Goal: Task Accomplishment & Management: Use online tool/utility

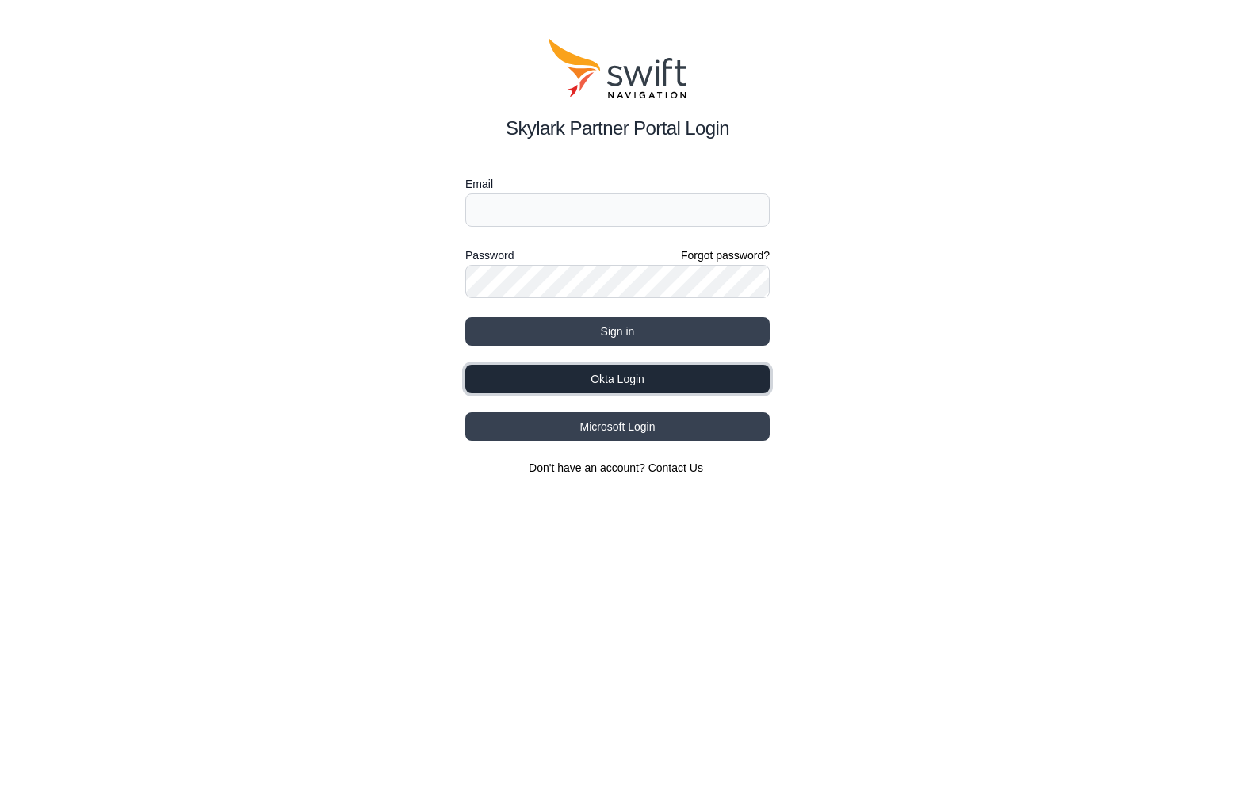
click at [607, 383] on button "Okta Login" at bounding box center [617, 379] width 305 height 29
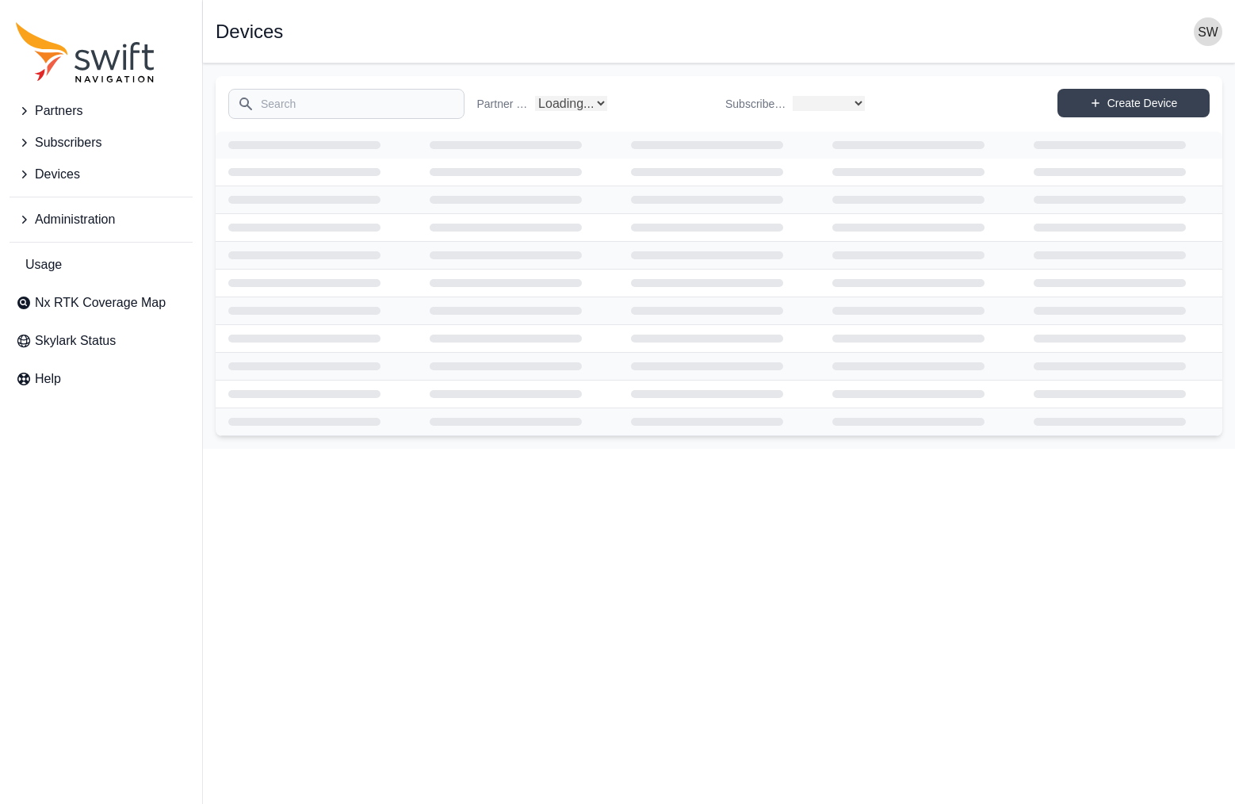
select select
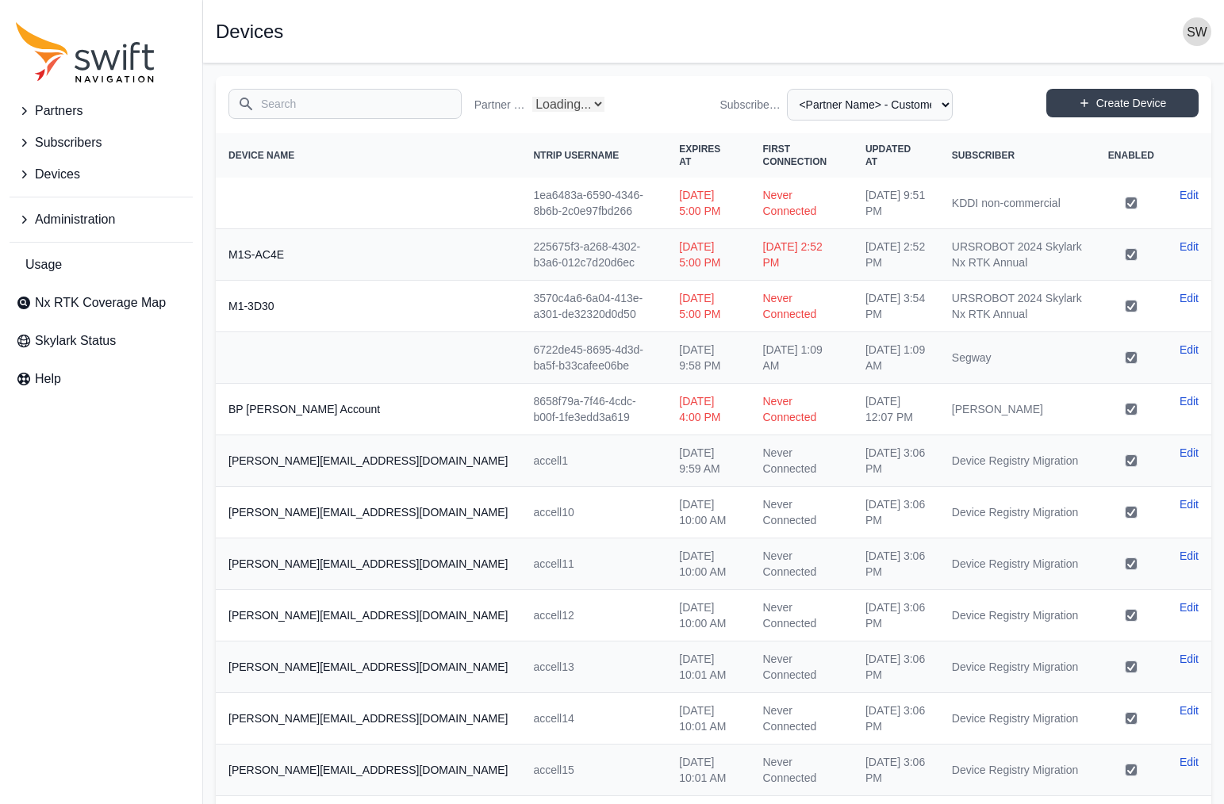
select select "Partner Name"
click at [23, 107] on icon "Sidenav" at bounding box center [24, 111] width 16 height 16
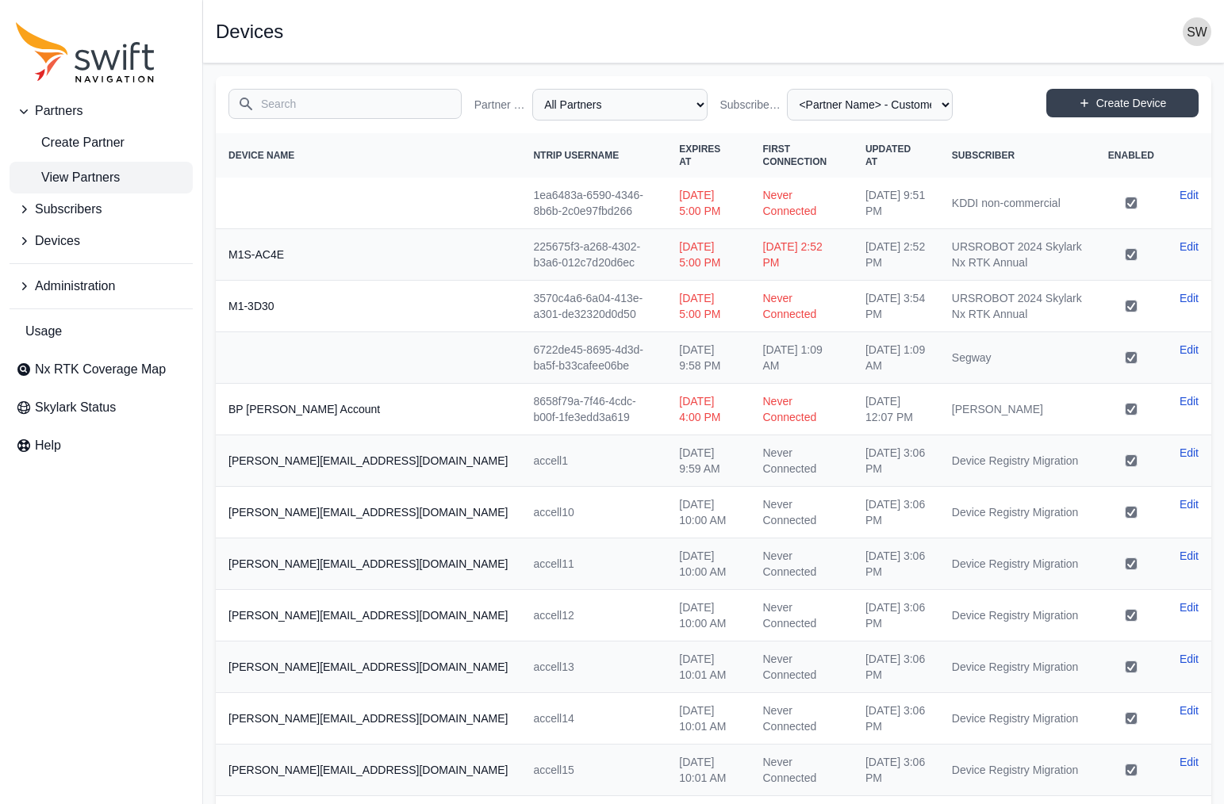
click at [79, 175] on span "View Partners" at bounding box center [68, 177] width 104 height 19
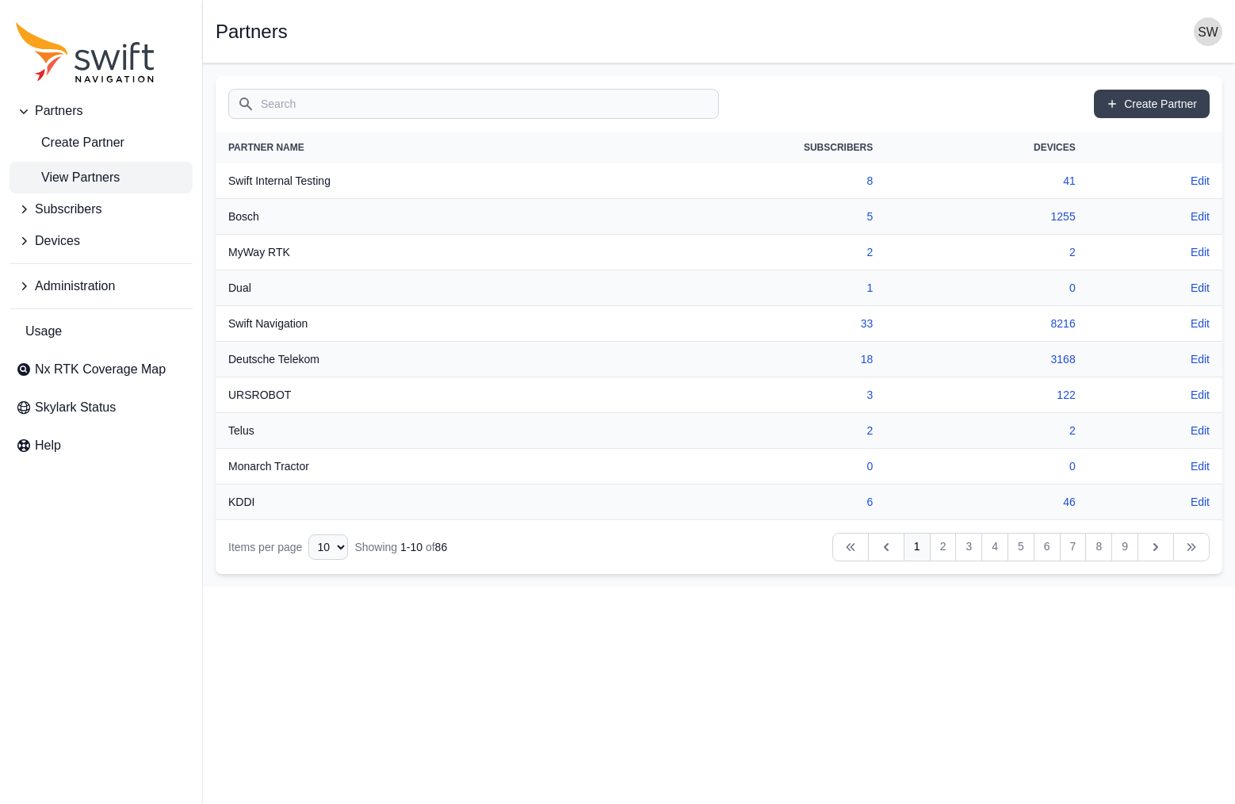
click at [343, 110] on input "Search" at bounding box center [473, 104] width 491 height 30
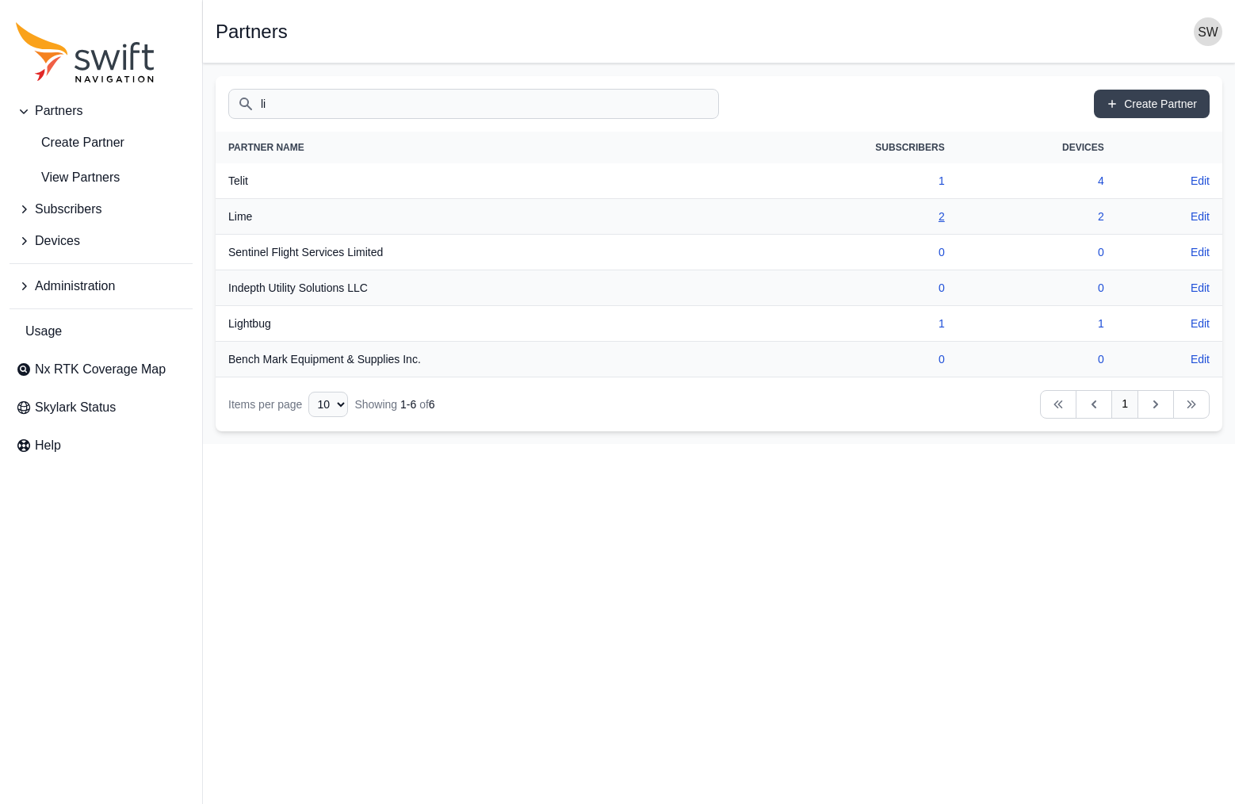
type input "li"
click at [940, 220] on link "2" at bounding box center [942, 216] width 6 height 13
select select "ad9dc0fc-b6f4-448d-9052-fd4d0cd8b542"
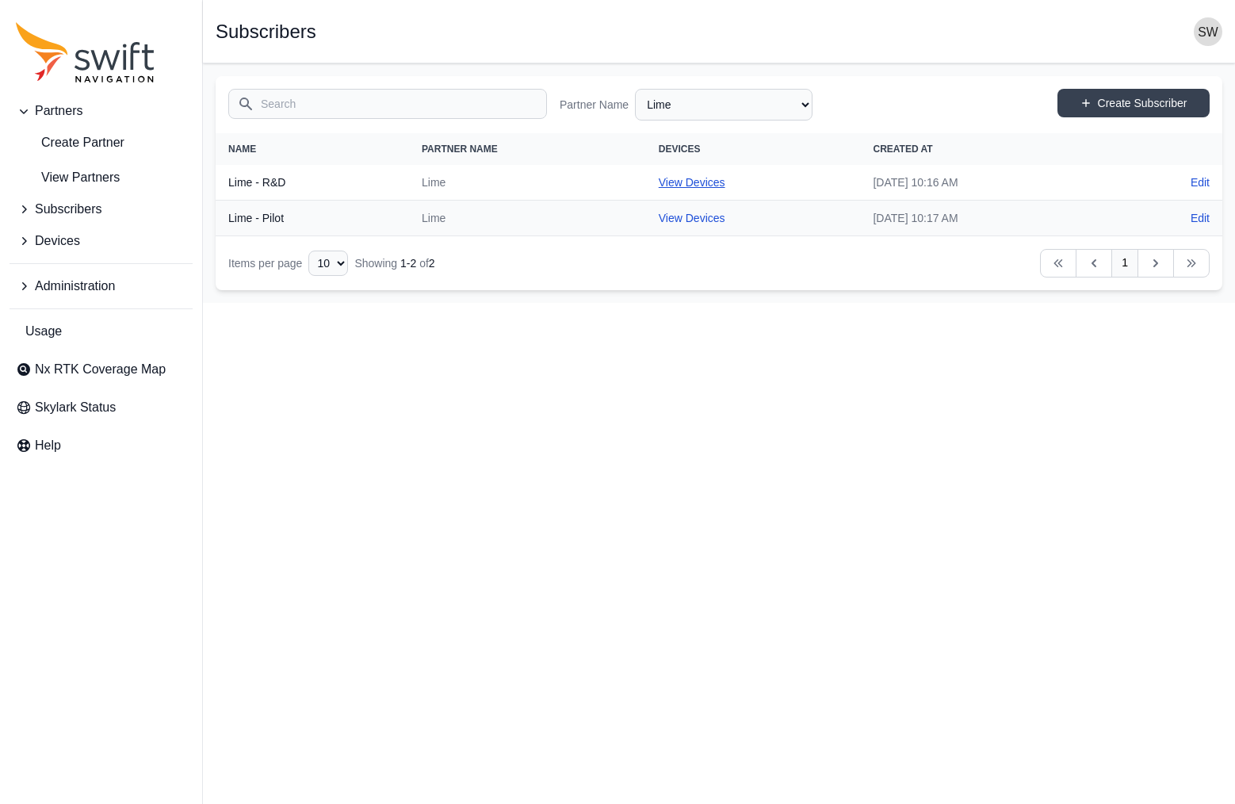
click at [670, 181] on link "View Devices" at bounding box center [692, 182] width 67 height 13
select select "e184020a-abfc-485c-8165-849a983f0428"
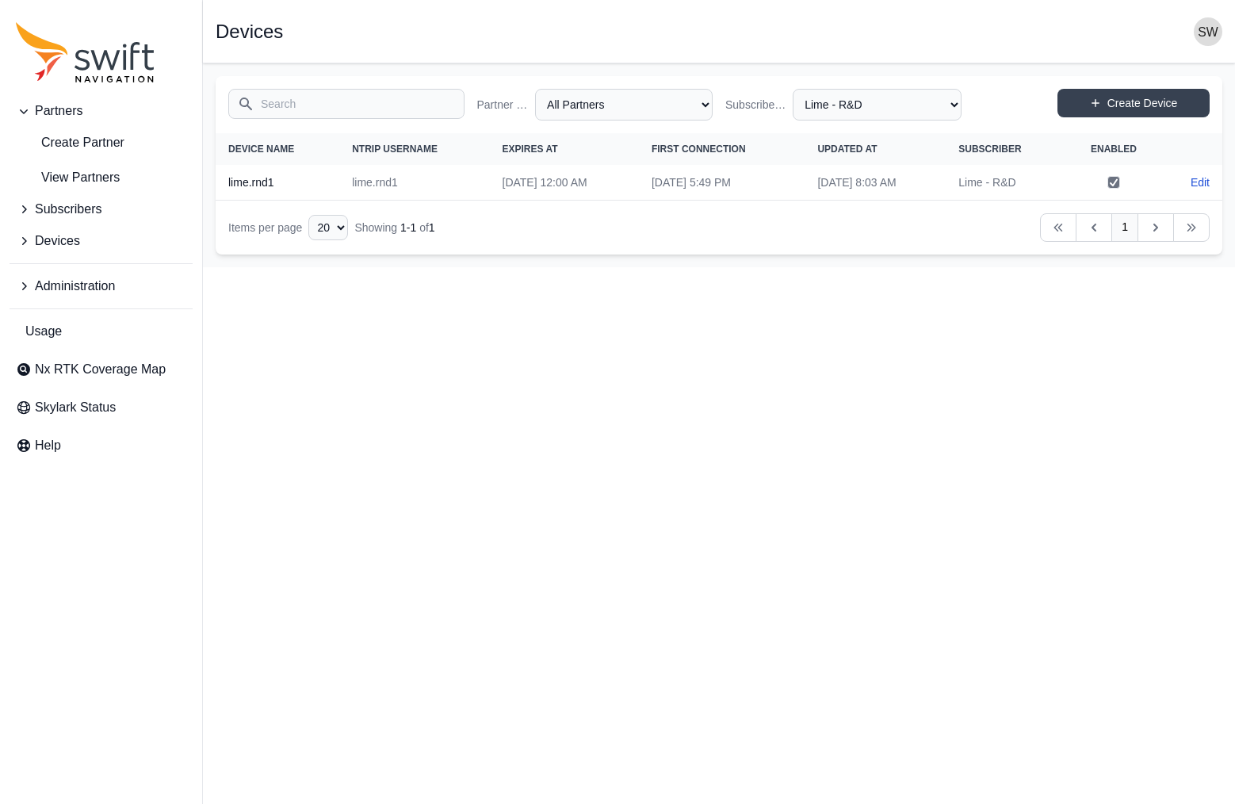
select select "ad9dc0fc-b6f4-448d-9052-fd4d0cd8b542"
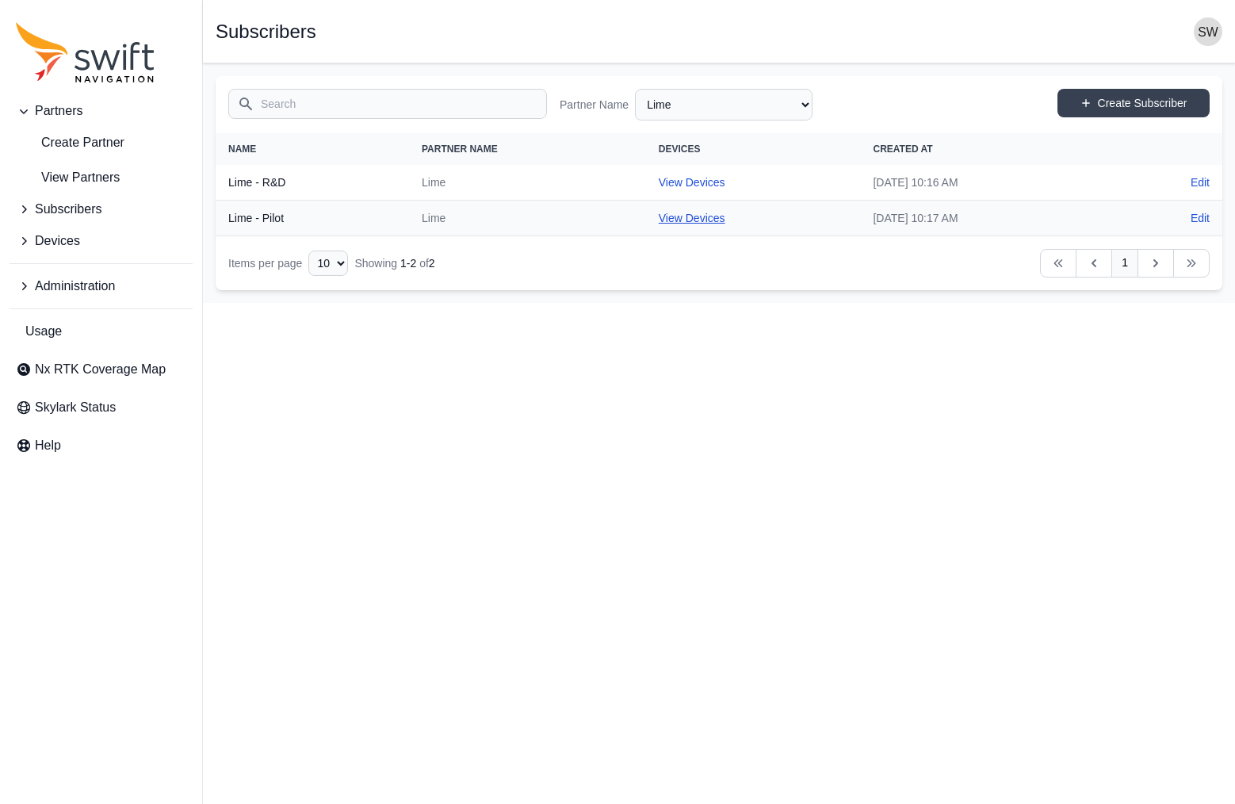
click at [659, 219] on link "View Devices" at bounding box center [692, 218] width 67 height 13
select select "ec0c1cd2-6a78-4247-b45f-4c99234a6b11"
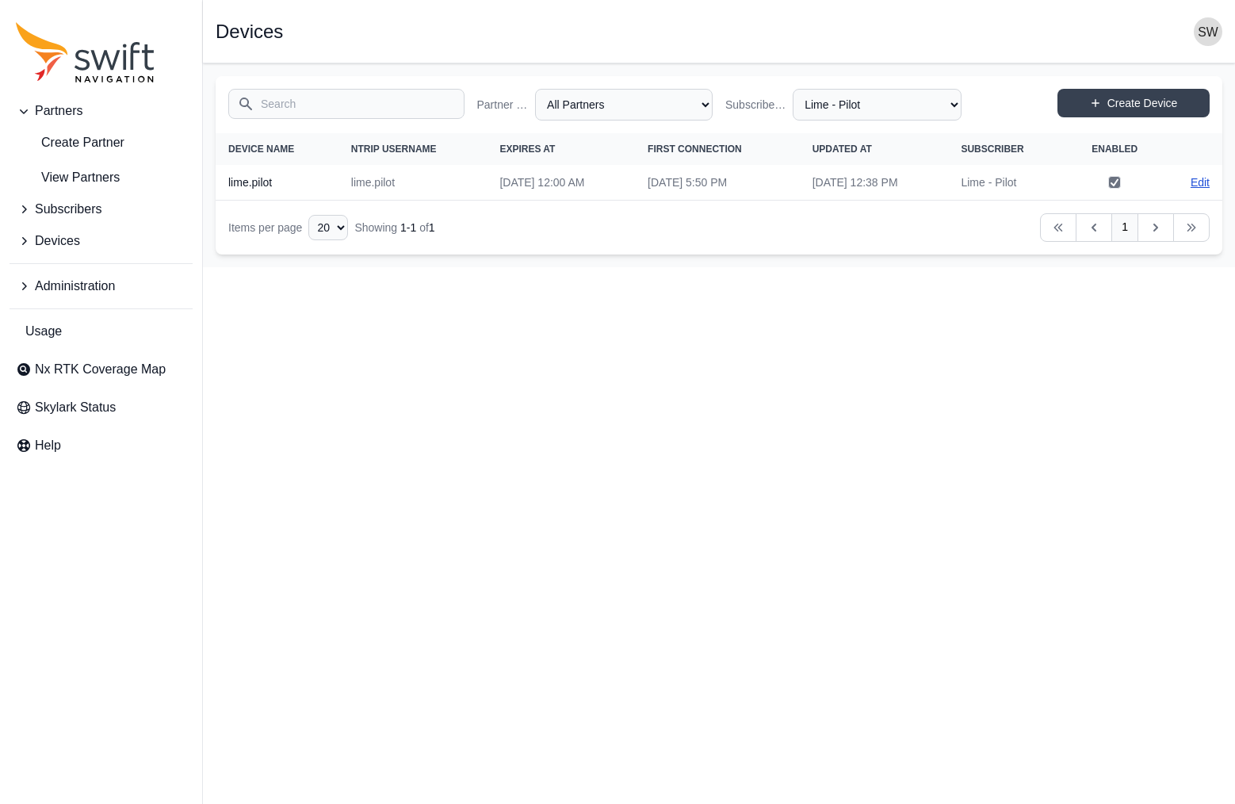
click at [1203, 180] on link "Edit" at bounding box center [1200, 182] width 19 height 16
select select "ab3272ce-40d0-4c94-a524-96a758ab755c"
select select "ec0c1cd2-6a78-4247-b45f-4c99234a6b11"
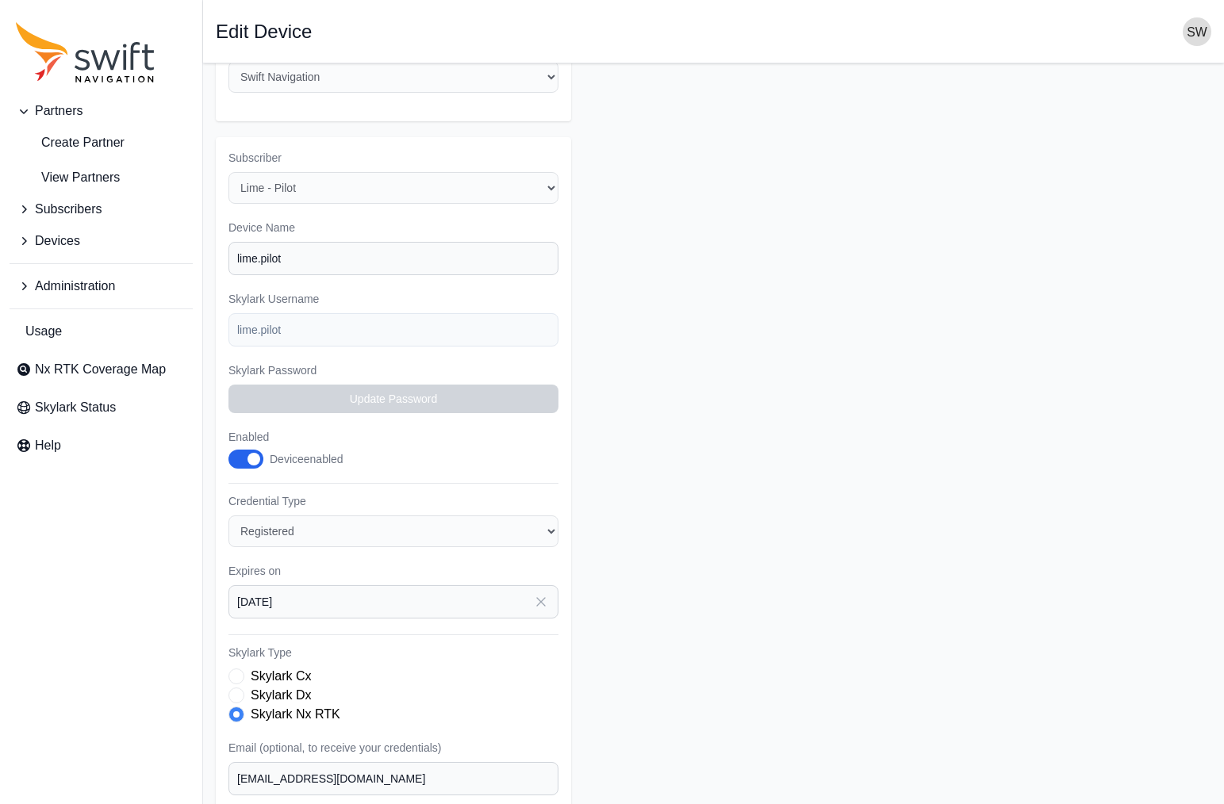
scroll to position [238, 0]
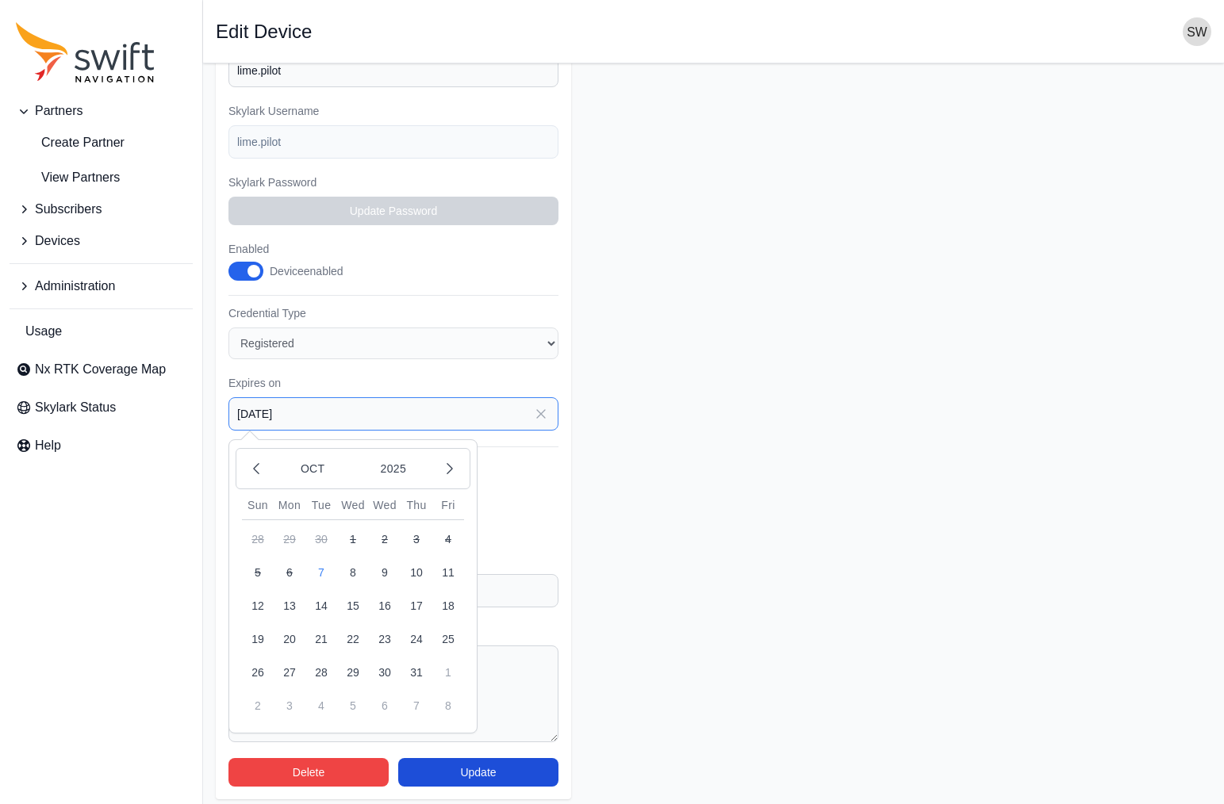
click at [469, 409] on input "2025-11-15" at bounding box center [393, 413] width 330 height 33
click at [447, 470] on icon "button" at bounding box center [450, 469] width 16 height 16
click at [444, 468] on icon "button" at bounding box center [450, 469] width 16 height 16
click at [353, 671] on button "31" at bounding box center [353, 673] width 32 height 32
type input "2025-12-31"
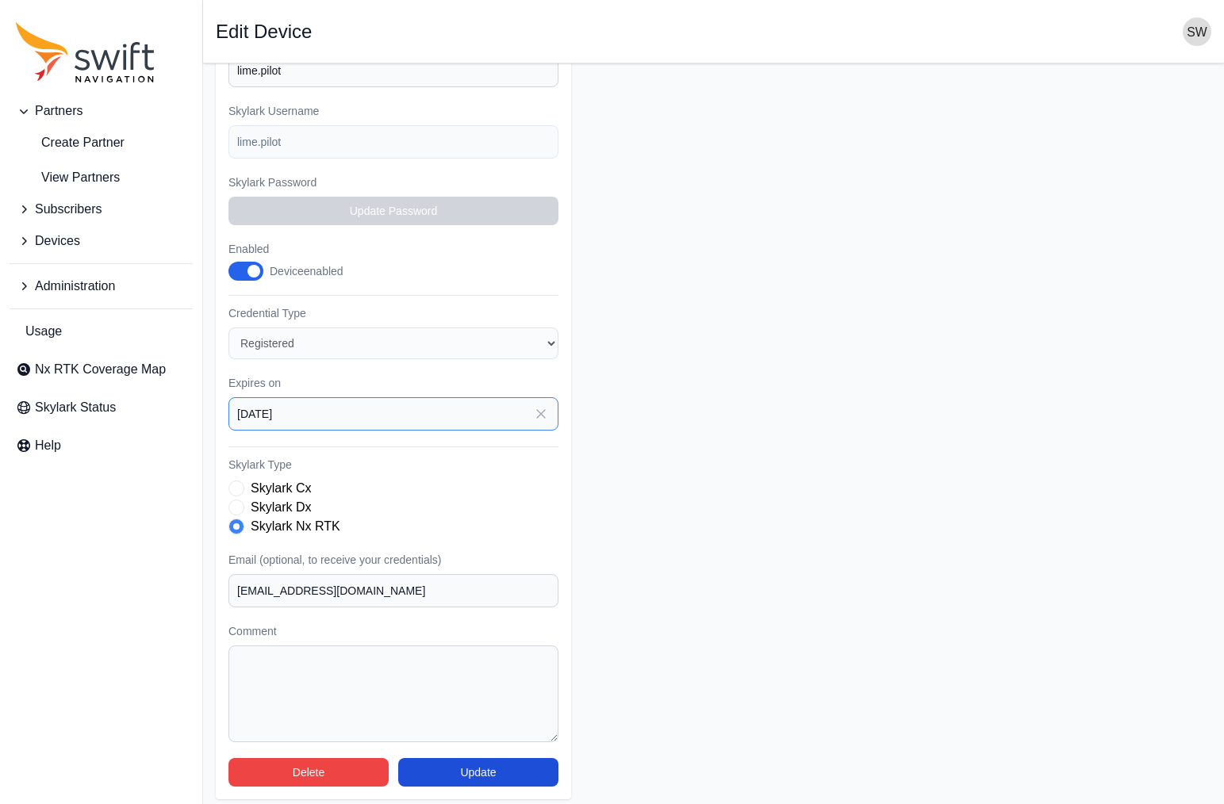
click at [503, 414] on input "2025-12-31" at bounding box center [393, 413] width 330 height 33
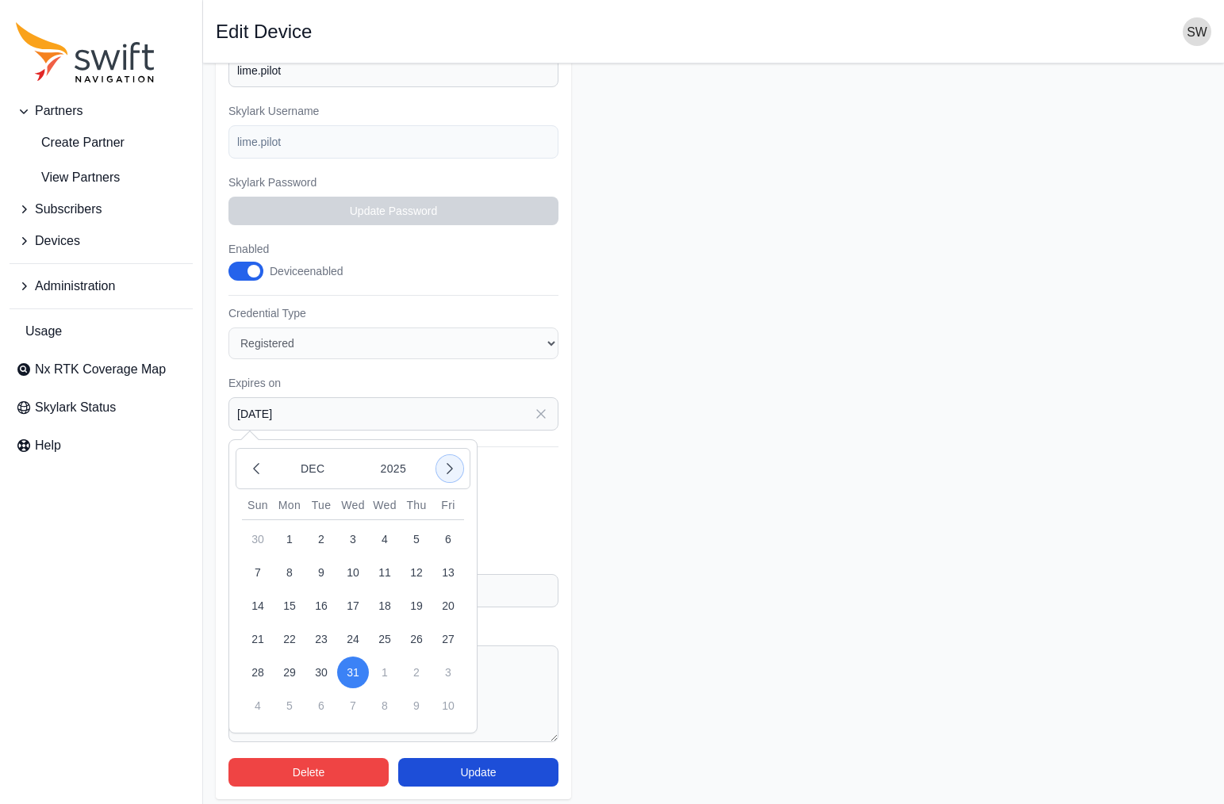
click at [454, 472] on icon "button" at bounding box center [450, 469] width 16 height 16
click at [351, 537] on button "31" at bounding box center [353, 539] width 32 height 32
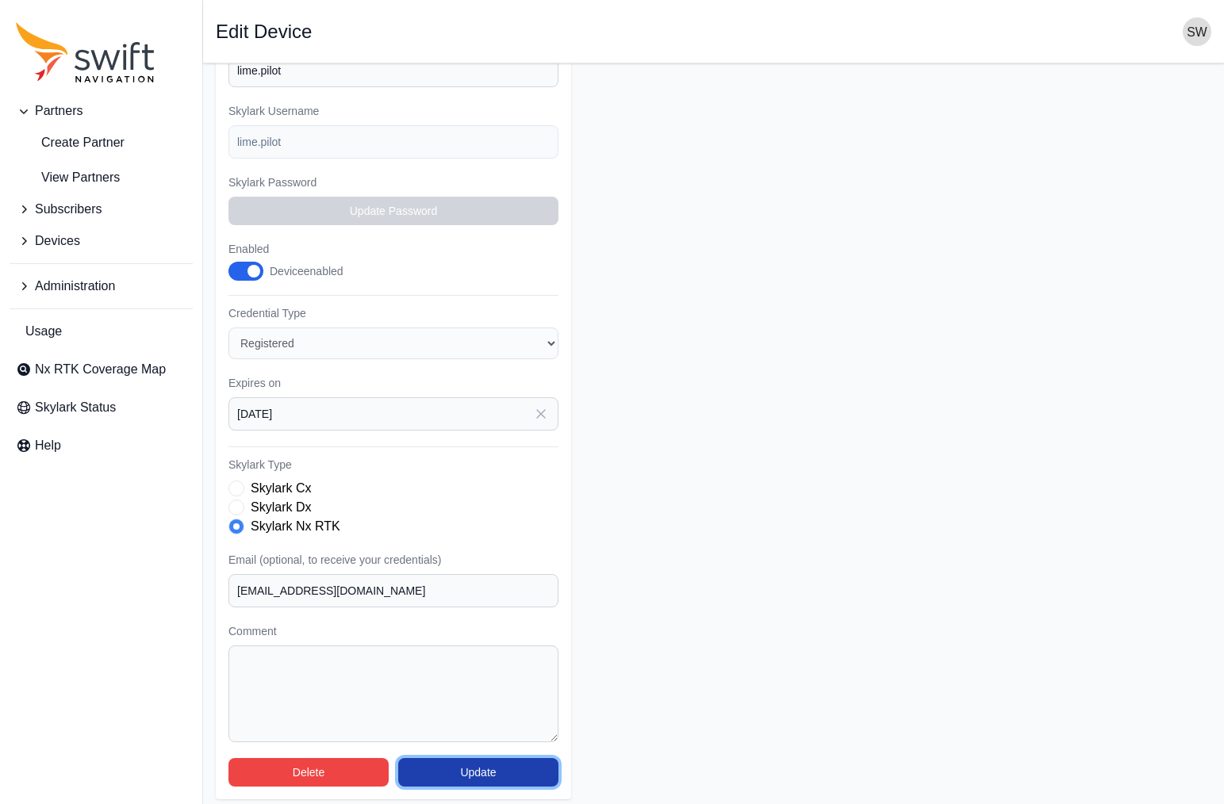
click at [505, 770] on button "Update" at bounding box center [478, 772] width 160 height 29
select select "ec0c1cd2-6a78-4247-b45f-4c99234a6b11"
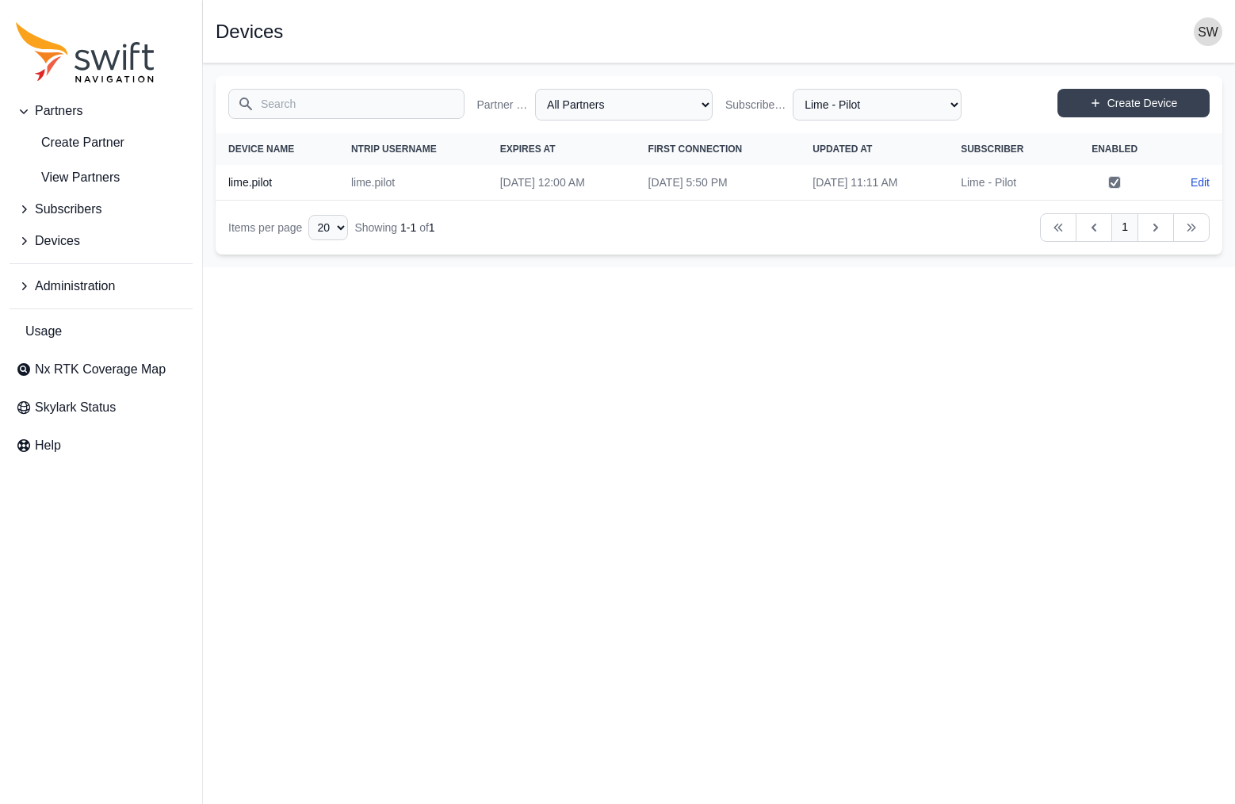
click at [434, 267] on html "Partners Create Partner View Partners Subscribers Devices Administration Usage …" at bounding box center [617, 133] width 1235 height 267
select select "ab3272ce-40d0-4c94-a524-96a758ab755c"
select select "ec0c1cd2-6a78-4247-b45f-4c99234a6b11"
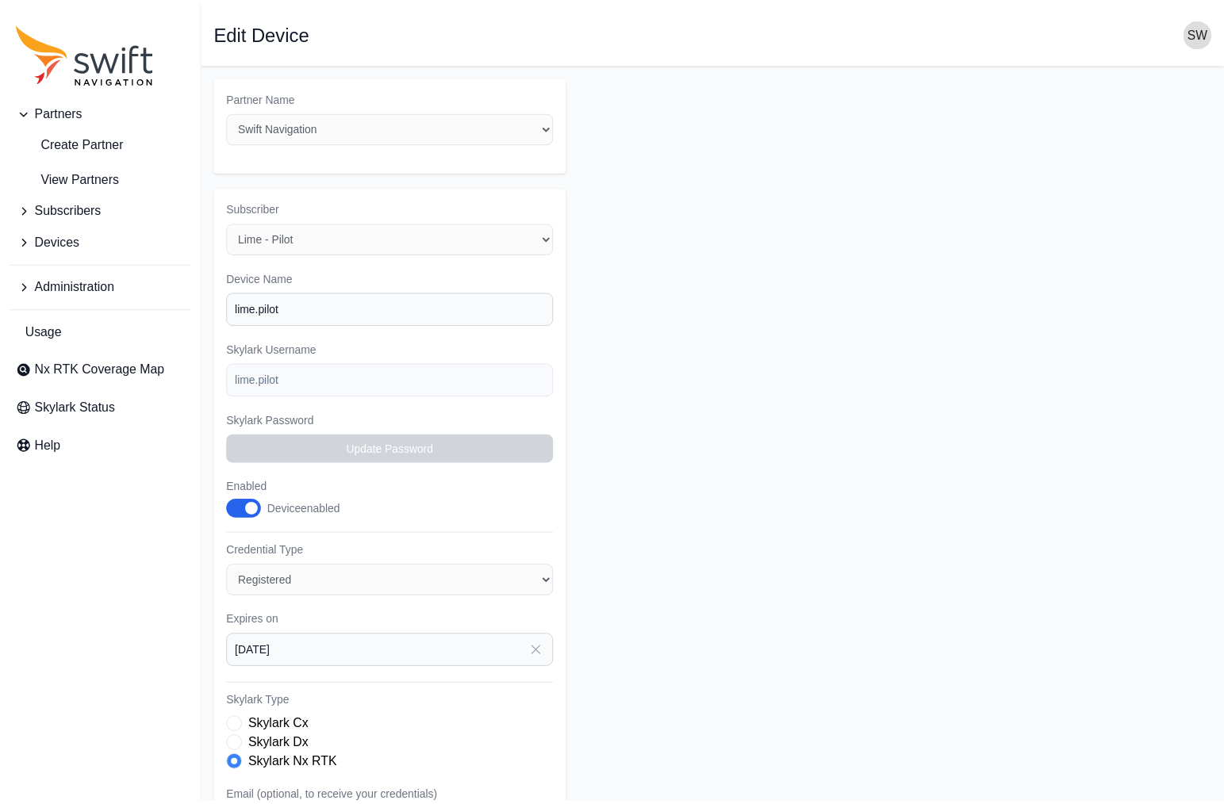
scroll to position [238, 0]
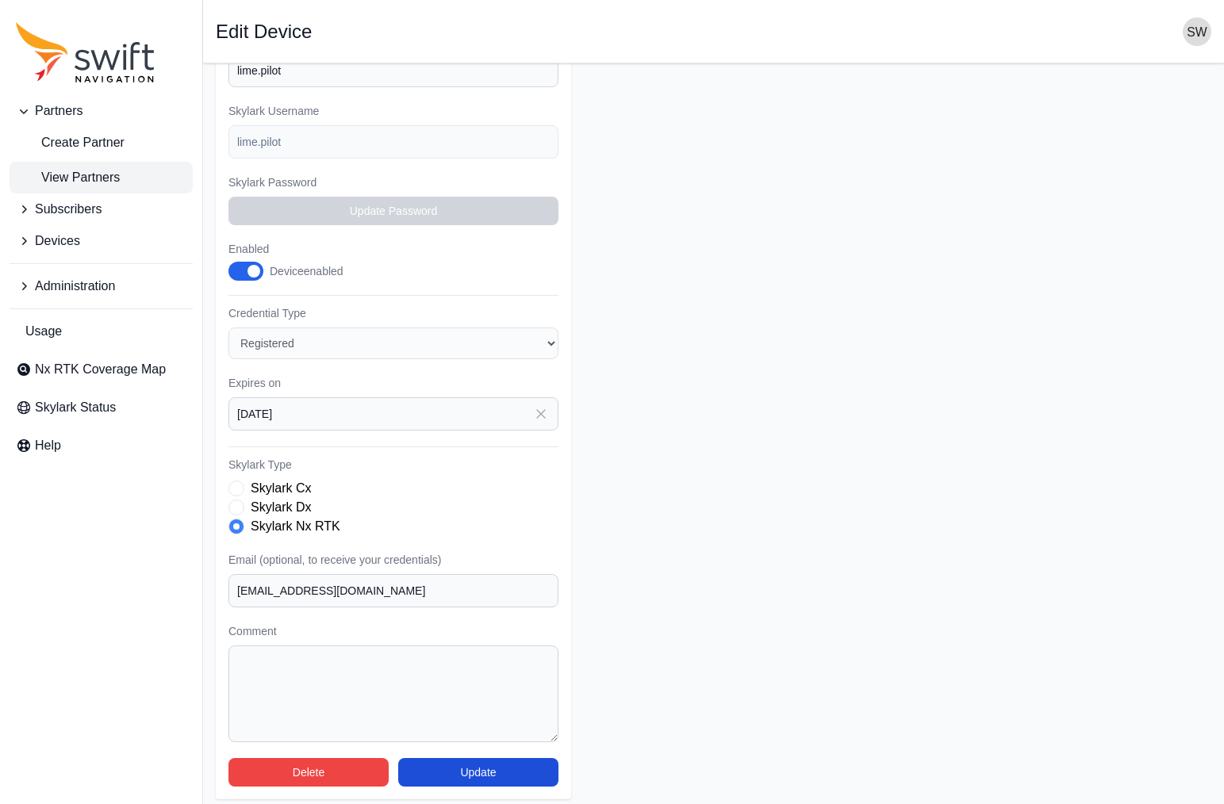
click at [58, 169] on span "View Partners" at bounding box center [68, 177] width 104 height 19
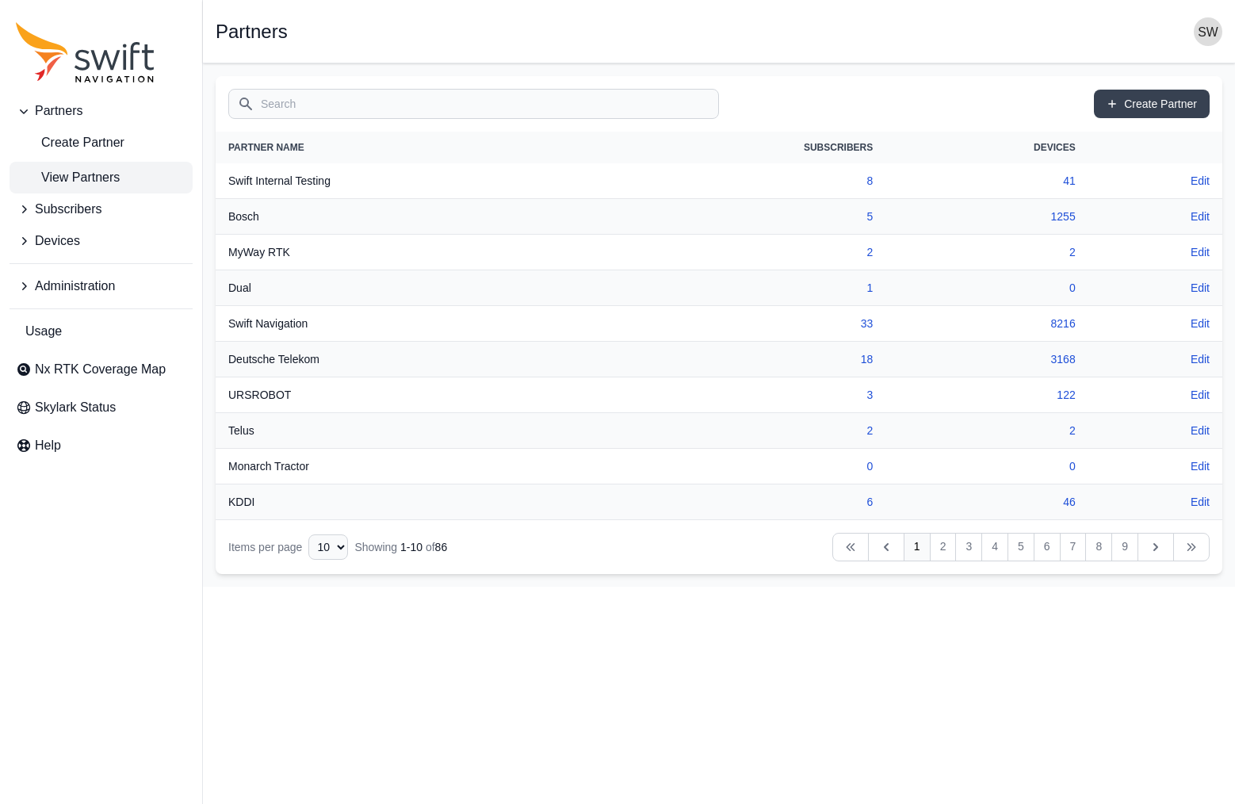
click at [341, 109] on input "Search" at bounding box center [473, 104] width 491 height 30
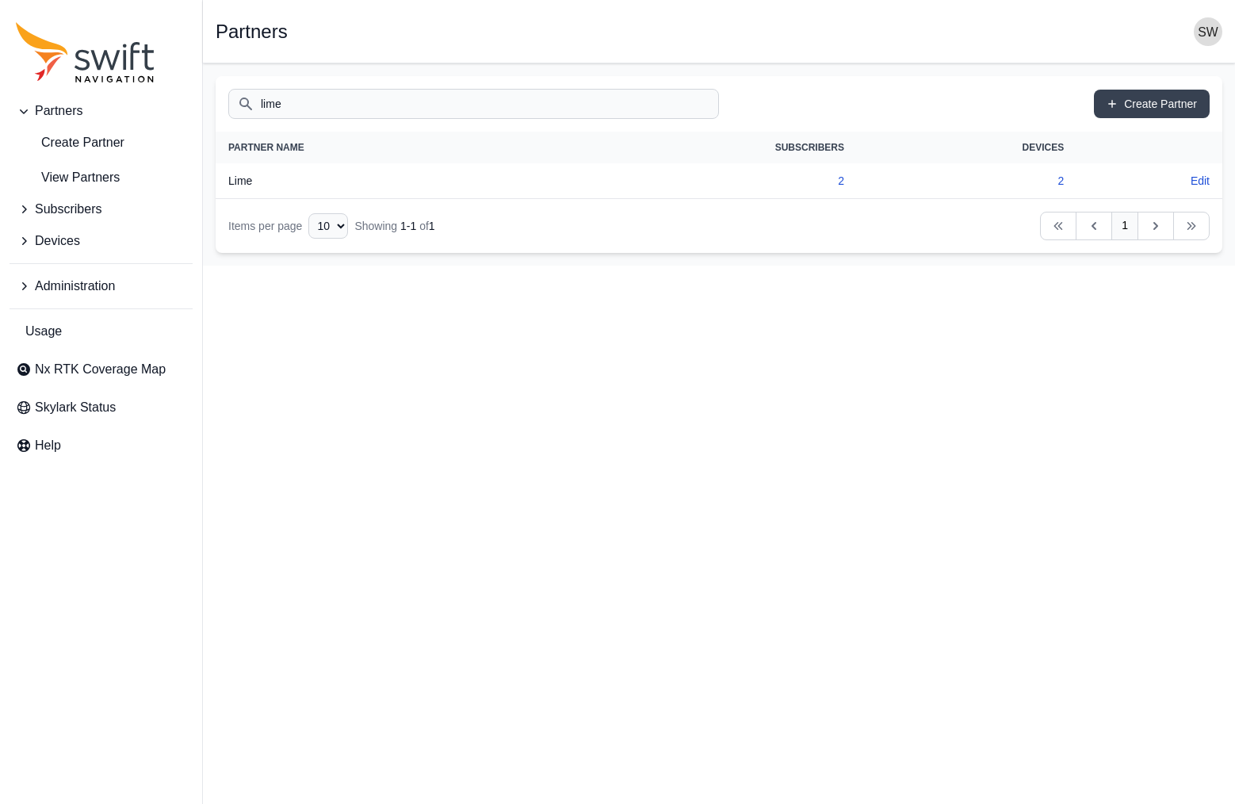
type input "lime"
click at [839, 174] on td "2" at bounding box center [702, 181] width 310 height 36
click at [840, 183] on link "2" at bounding box center [841, 180] width 6 height 13
select select "ad9dc0fc-b6f4-448d-9052-fd4d0cd8b542"
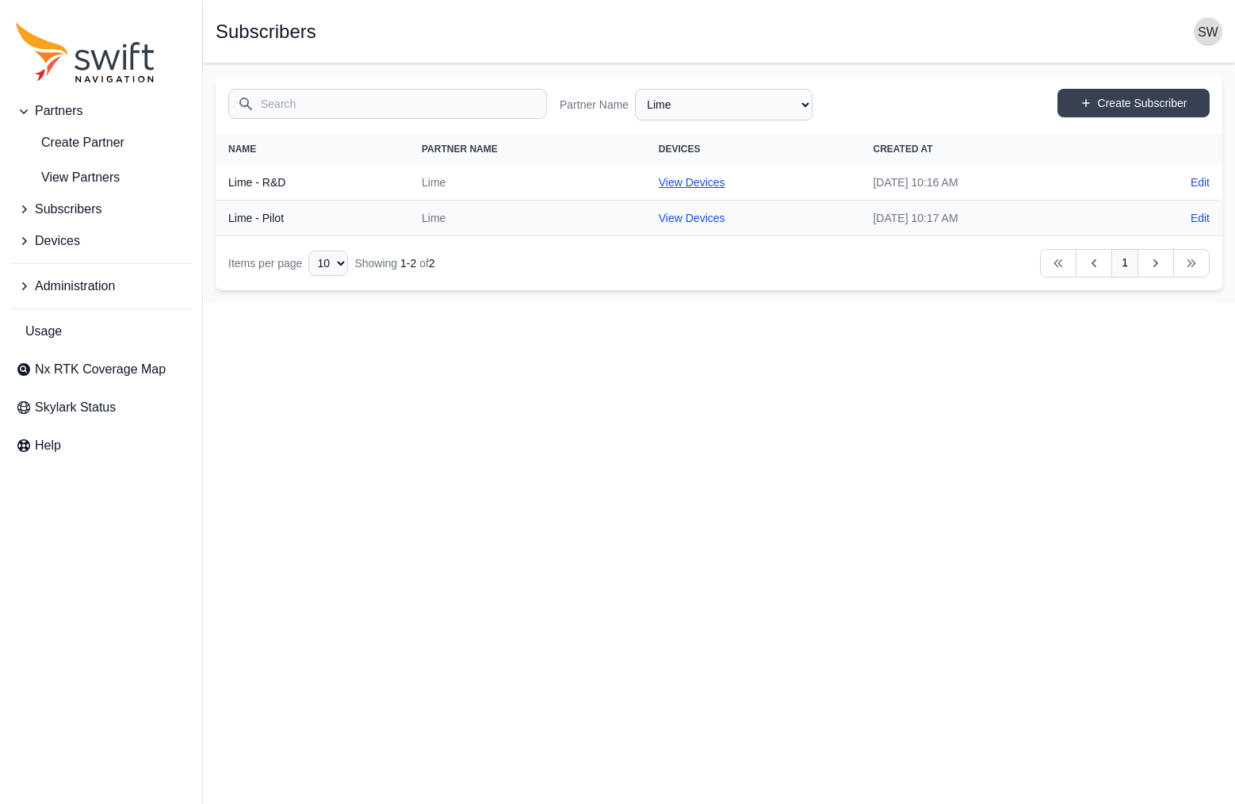
click at [659, 187] on link "View Devices" at bounding box center [692, 182] width 67 height 13
select select "e184020a-abfc-485c-8165-849a983f0428"
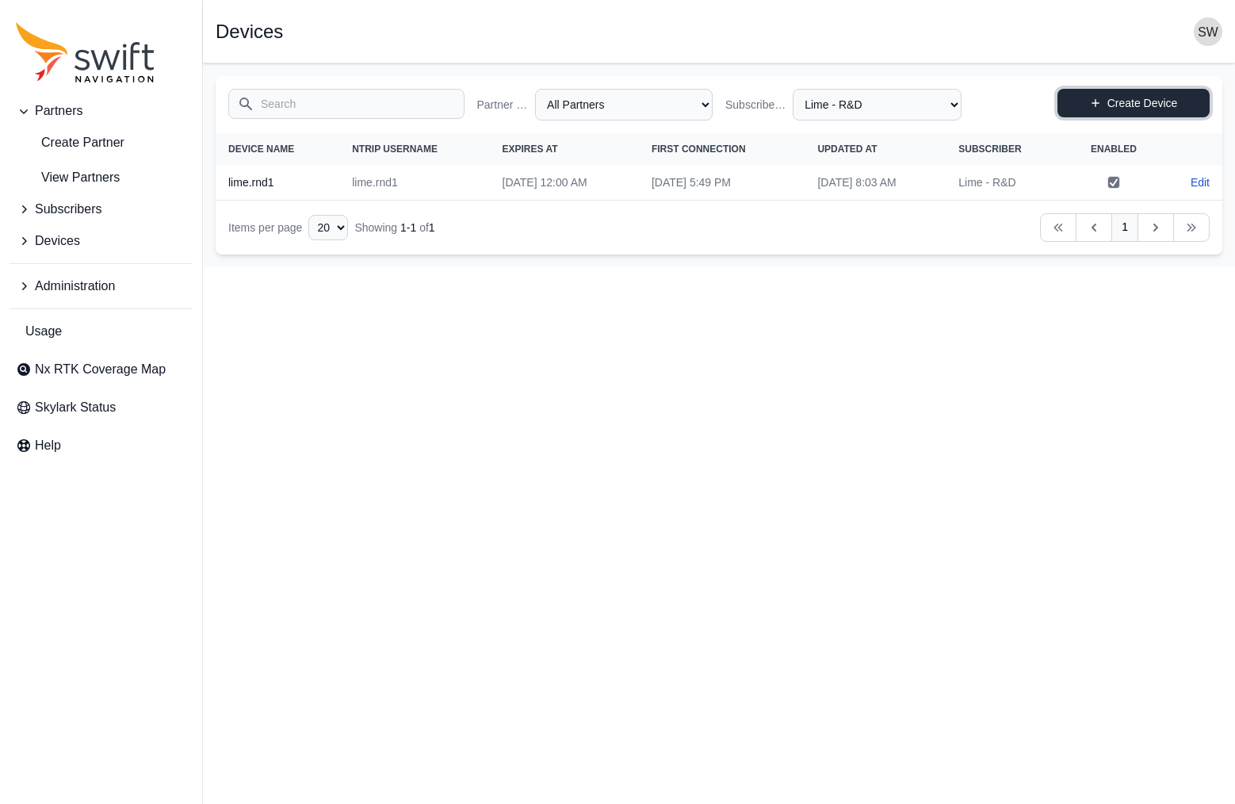
click at [1138, 102] on link "Create Device" at bounding box center [1134, 103] width 152 height 29
select select "ab3272ce-40d0-4c94-a524-96a758ab755c"
select select "e184020a-abfc-485c-8165-849a983f0428"
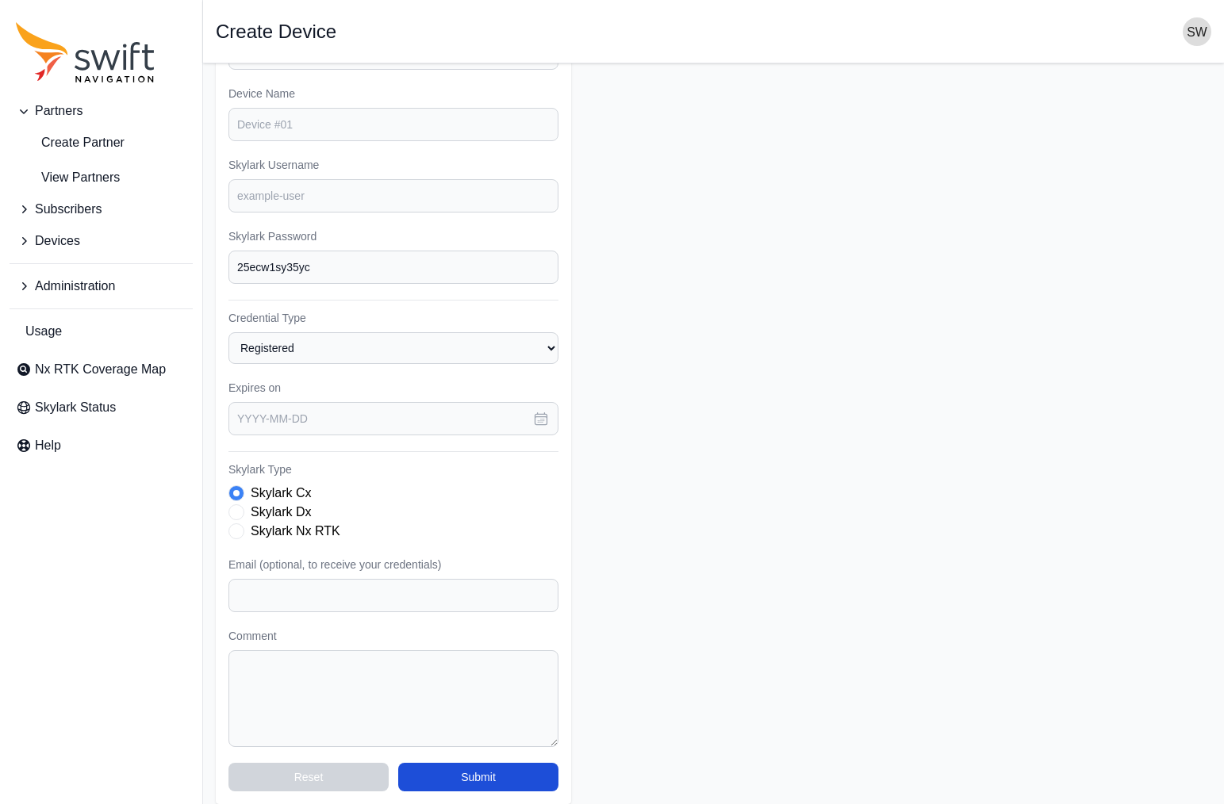
scroll to position [197, 0]
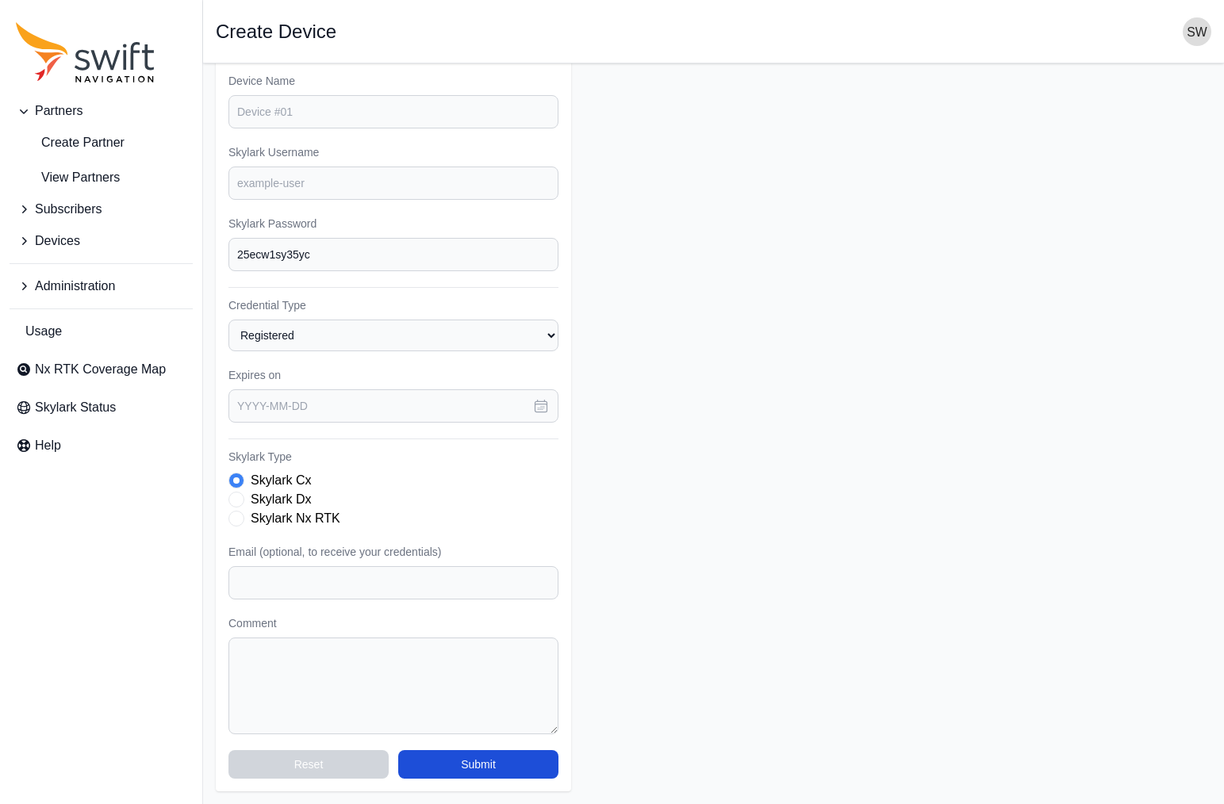
select select "e184020a-abfc-485c-8165-849a983f0428"
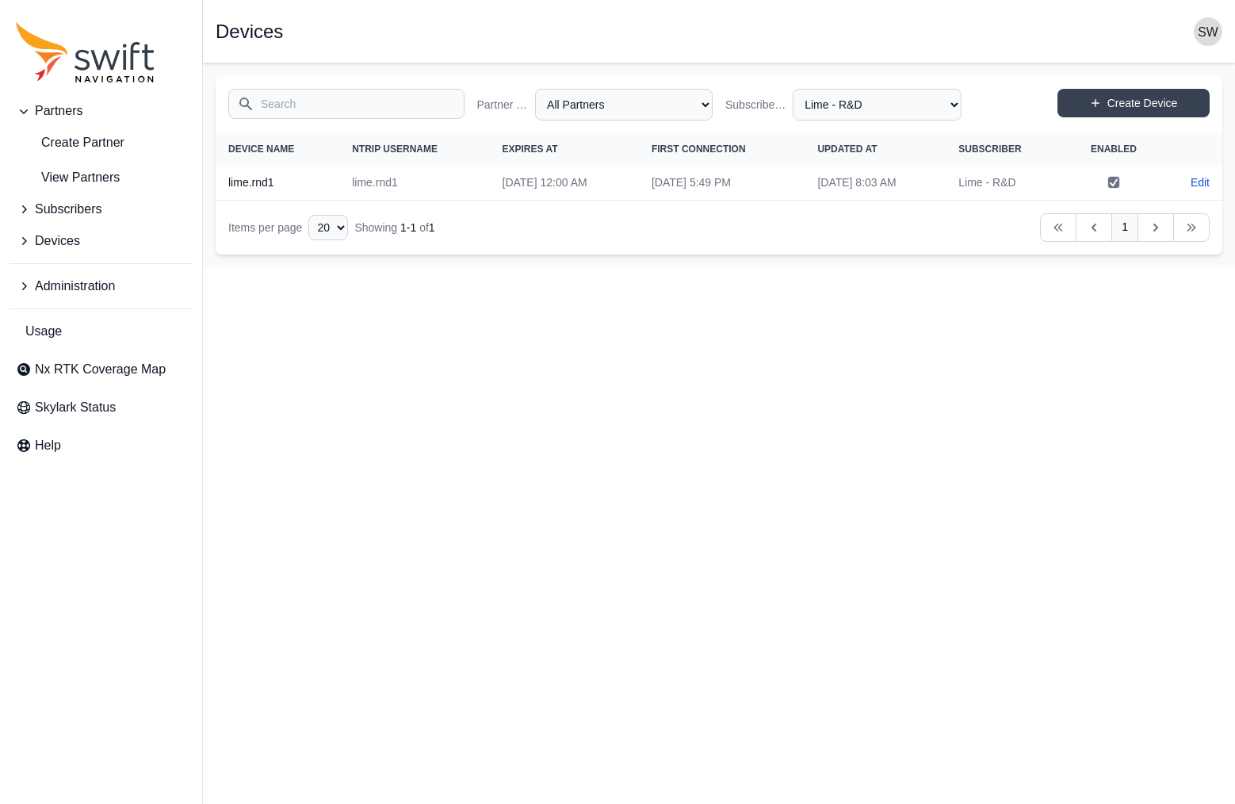
click at [99, 68] on icon "Sidenav" at bounding box center [105, 60] width 29 height 20
select select "Subscriber"
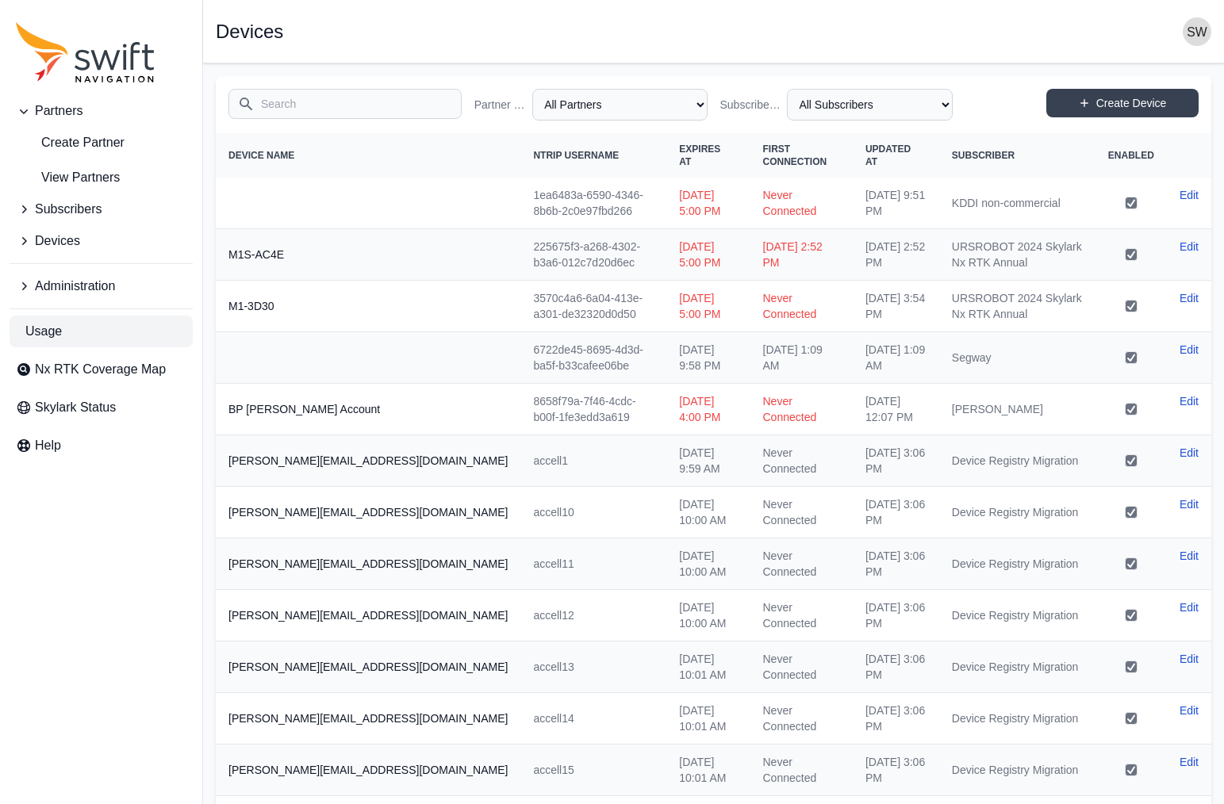
click at [47, 330] on span "Usage" at bounding box center [43, 331] width 36 height 19
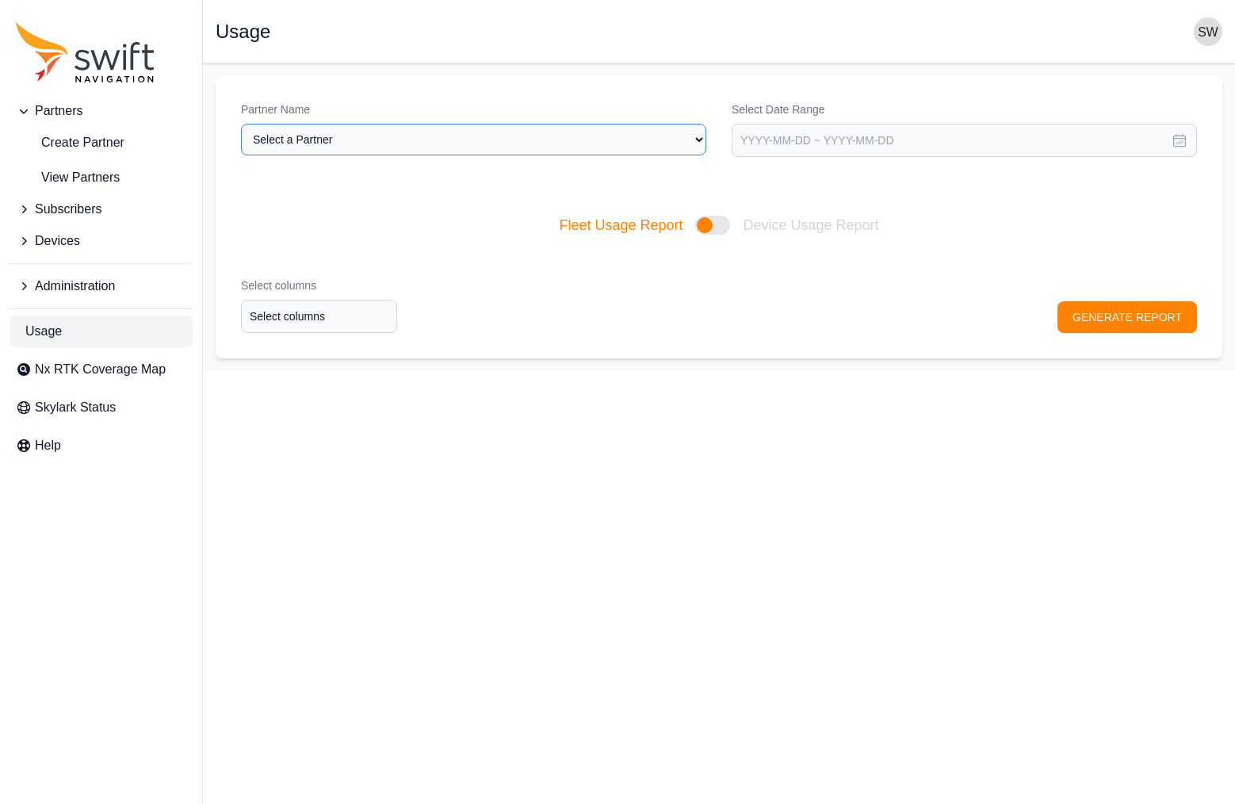
click at [567, 138] on select "Select a Partner AlpsAlpine Asensing Bad Elf Bench Mark Equipment & Supplies In…" at bounding box center [473, 140] width 465 height 32
click at [459, 147] on select "Select a Partner AlpsAlpine Asensing Bad Elf Bench Mark Equipment & Supplies In…" at bounding box center [473, 140] width 465 height 32
click at [241, 124] on select "Select a Partner AlpsAlpine Asensing Bad Elf Bench Mark Equipment & Supplies In…" at bounding box center [473, 140] width 465 height 32
select select "ad9dc0fc-b6f4-448d-9052-fd4d0cd8b542"
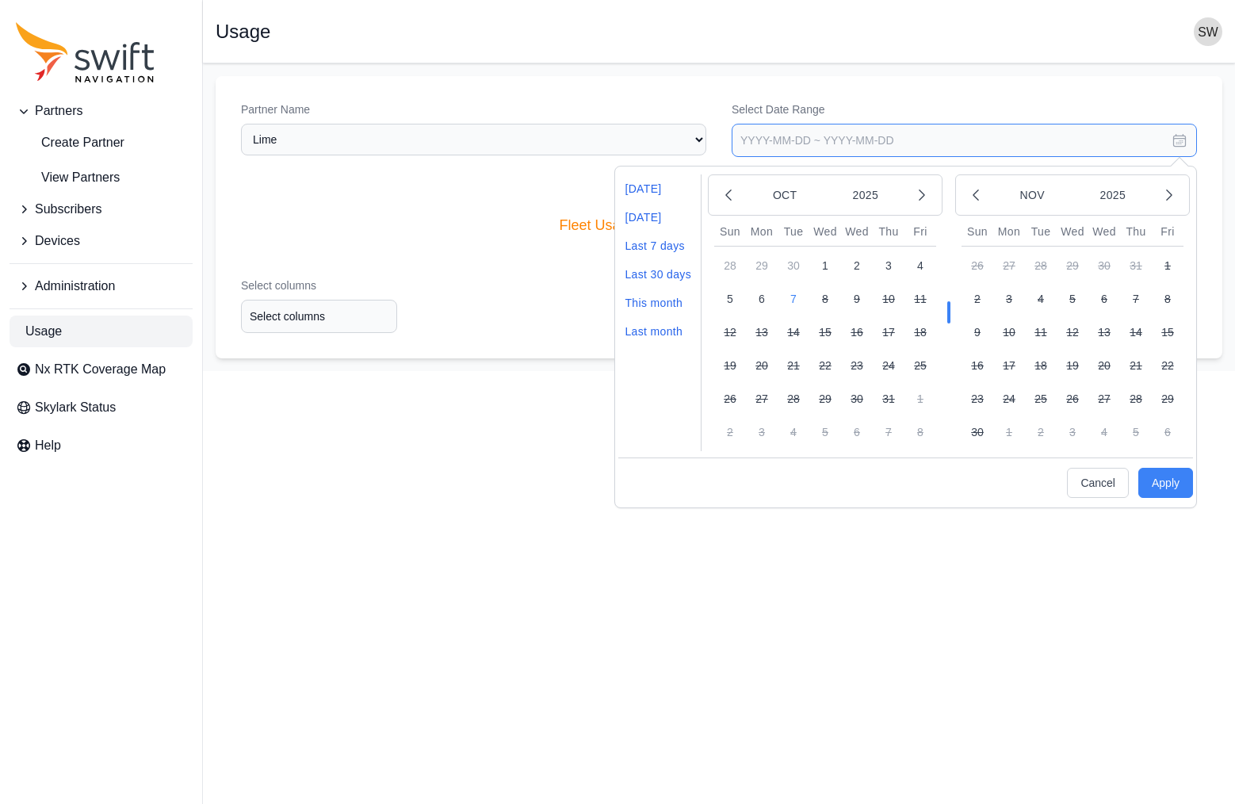
click at [774, 144] on input "text" at bounding box center [964, 140] width 465 height 33
click at [728, 201] on icon "button" at bounding box center [729, 195] width 16 height 16
click at [760, 263] on button "1" at bounding box center [762, 266] width 32 height 32
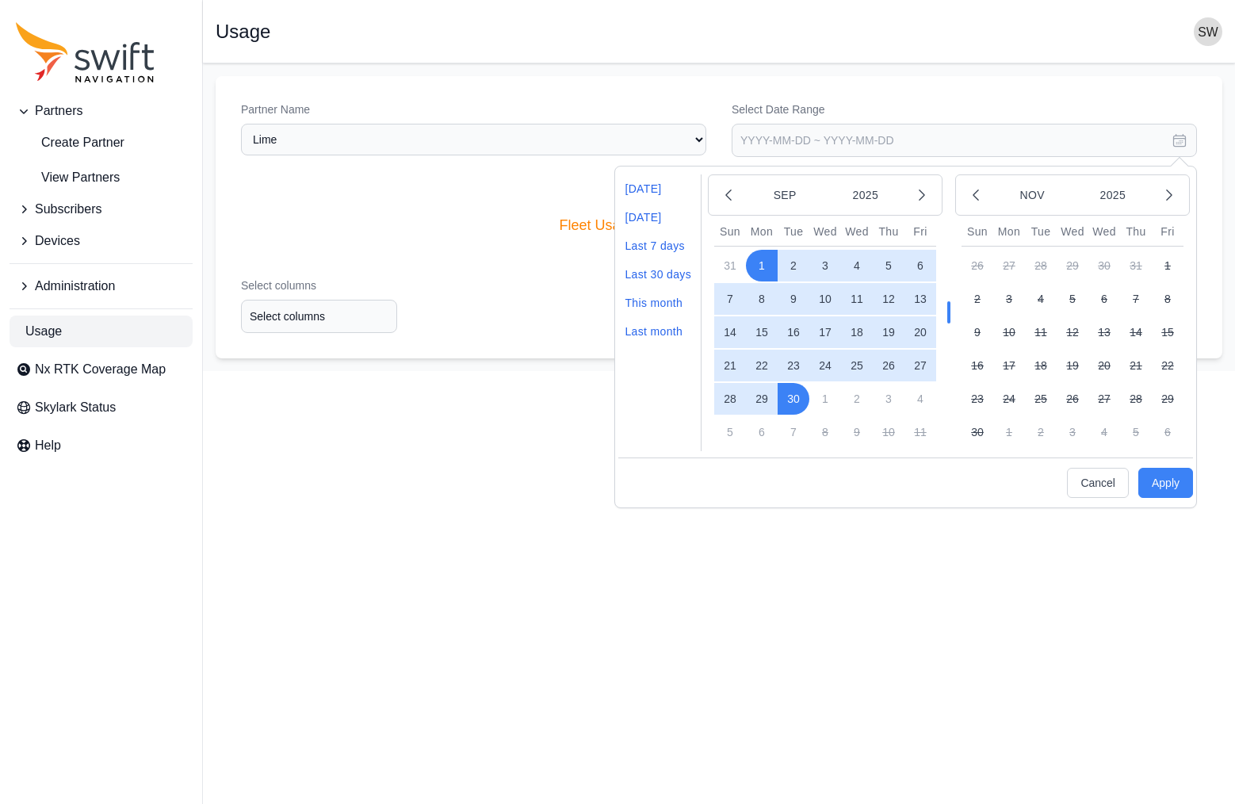
click at [803, 401] on button "30" at bounding box center [794, 399] width 32 height 32
click at [1166, 485] on button "Apply" at bounding box center [1166, 483] width 55 height 30
type input "2025-09-01 ~ 2025-09-30"
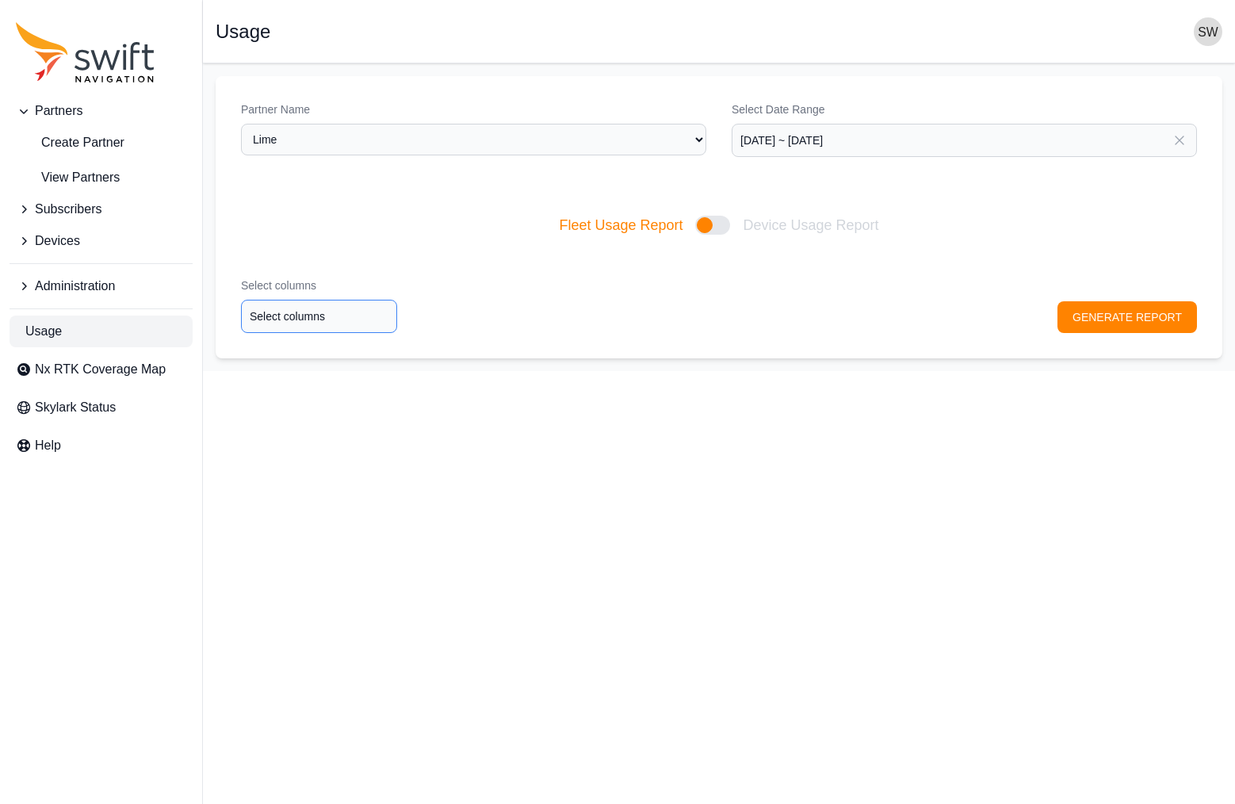
click at [357, 322] on input "Select columns" at bounding box center [319, 316] width 156 height 33
click at [292, 369] on div "Name" at bounding box center [317, 373] width 165 height 27
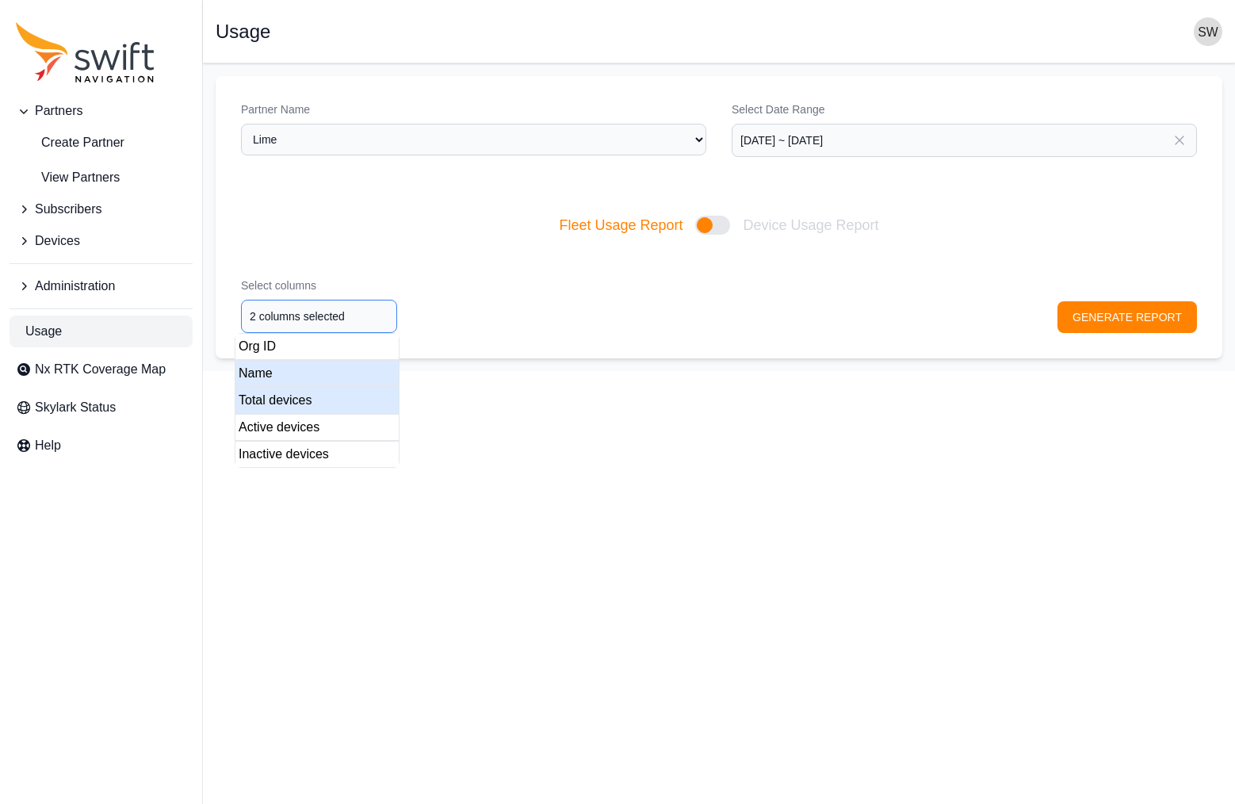
click at [289, 408] on div "Total devices" at bounding box center [317, 400] width 165 height 27
click at [299, 457] on div "Inactive devices" at bounding box center [317, 454] width 165 height 27
type input "4 columns selected"
click at [301, 427] on div "Active devices" at bounding box center [317, 427] width 165 height 27
click at [575, 371] on html "Partners Create Partner View Partners Subscribers Devices Administration Usage …" at bounding box center [617, 185] width 1235 height 371
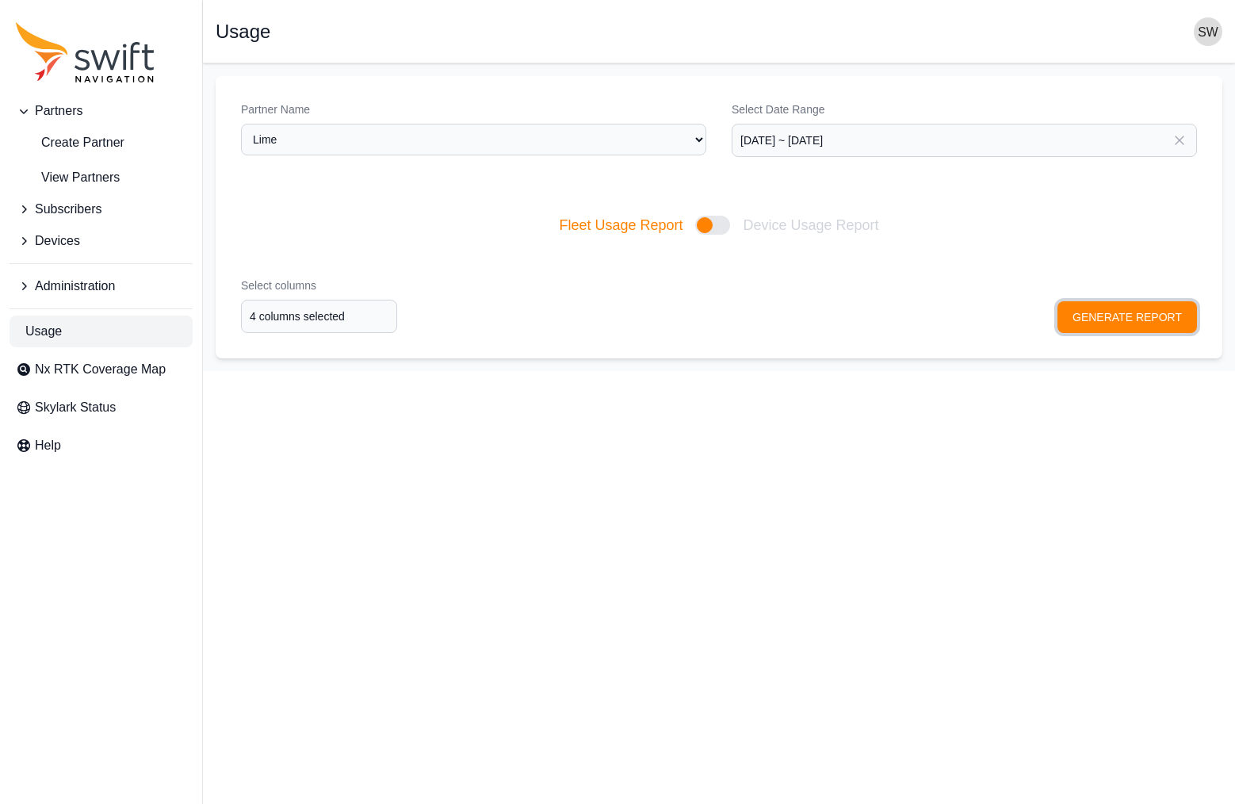
click at [1109, 304] on button "GENERATE REPORT" at bounding box center [1128, 317] width 140 height 32
